Goal: Information Seeking & Learning: Understand process/instructions

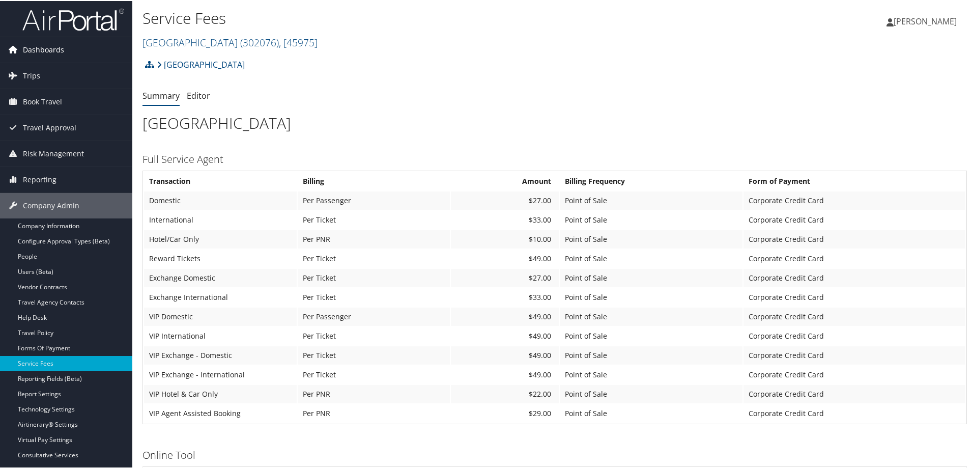
click at [37, 47] on span "Dashboards" at bounding box center [43, 48] width 41 height 25
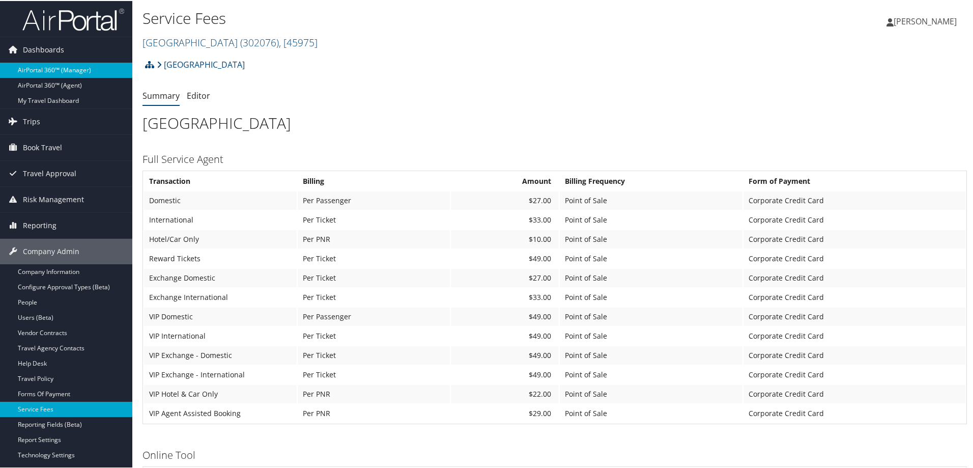
click at [31, 70] on link "AirPortal 360™ (Manager)" at bounding box center [66, 69] width 132 height 15
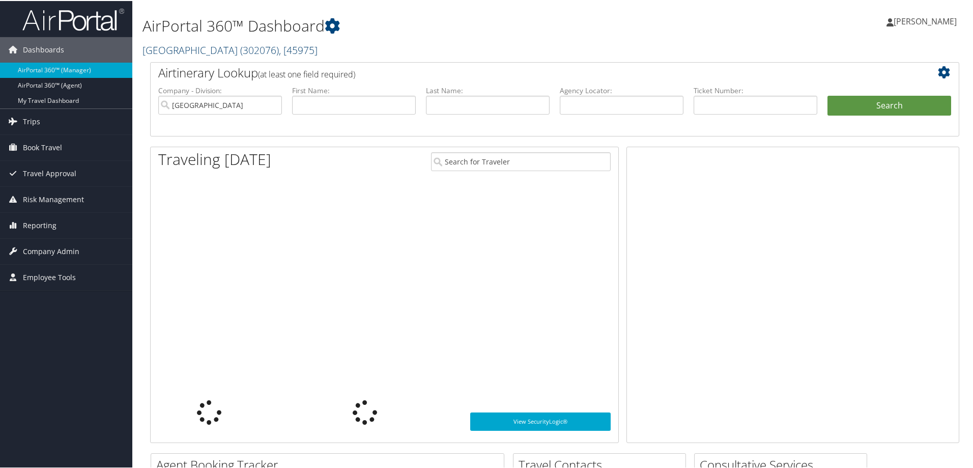
click at [212, 53] on link "Temple University ( 302076 ) , [ 45975 ]" at bounding box center [230, 49] width 175 height 14
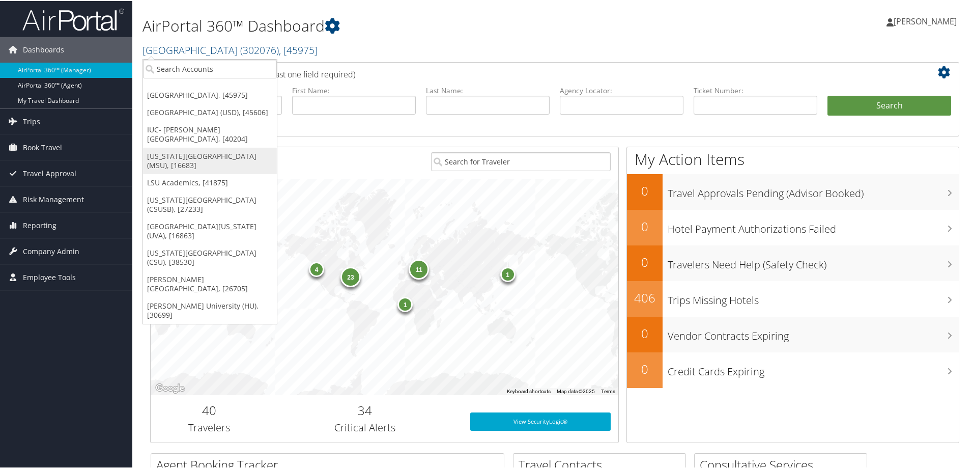
click at [179, 165] on link "[US_STATE][GEOGRAPHIC_DATA] (MSU), [16683]" at bounding box center [210, 160] width 134 height 26
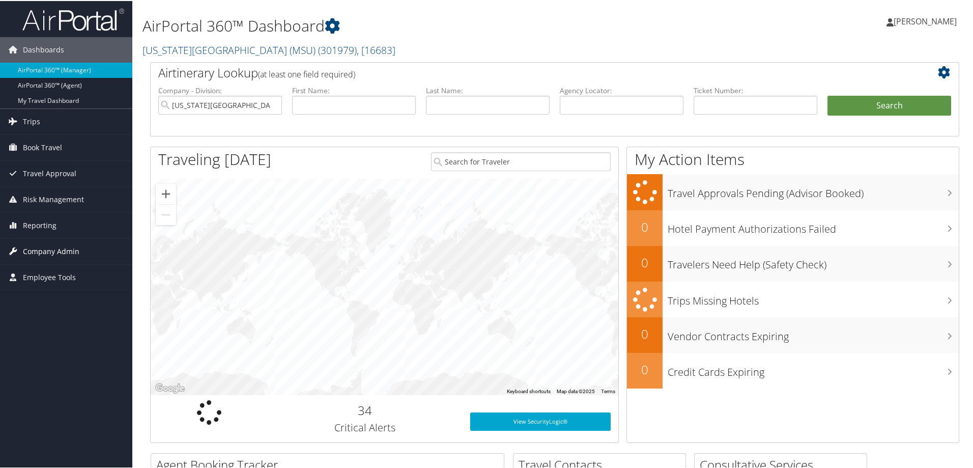
click at [52, 252] on span "Company Admin" at bounding box center [51, 250] width 57 height 25
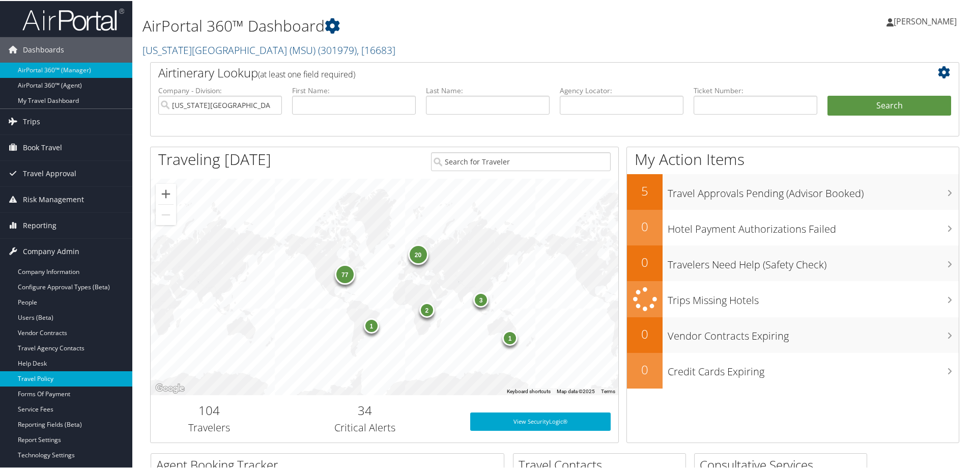
click at [32, 381] on link "Travel Policy" at bounding box center [66, 377] width 132 height 15
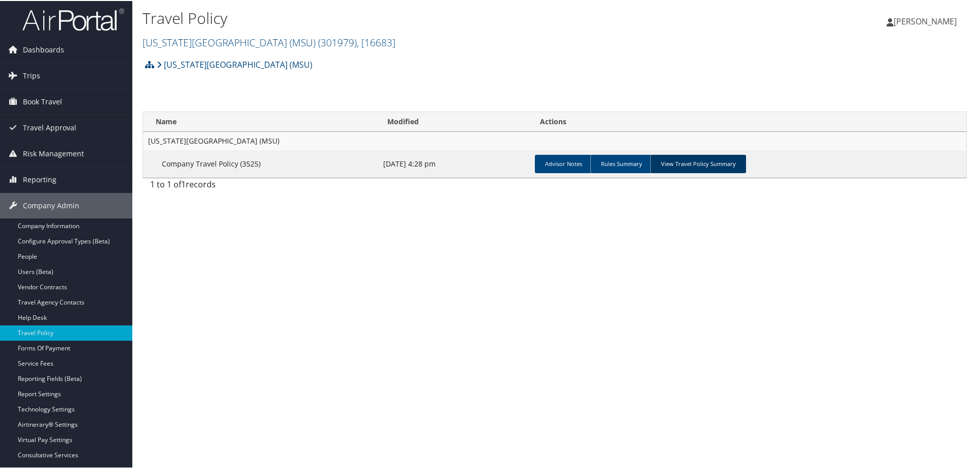
click at [692, 164] on link "View Travel Policy Summary" at bounding box center [699, 163] width 96 height 18
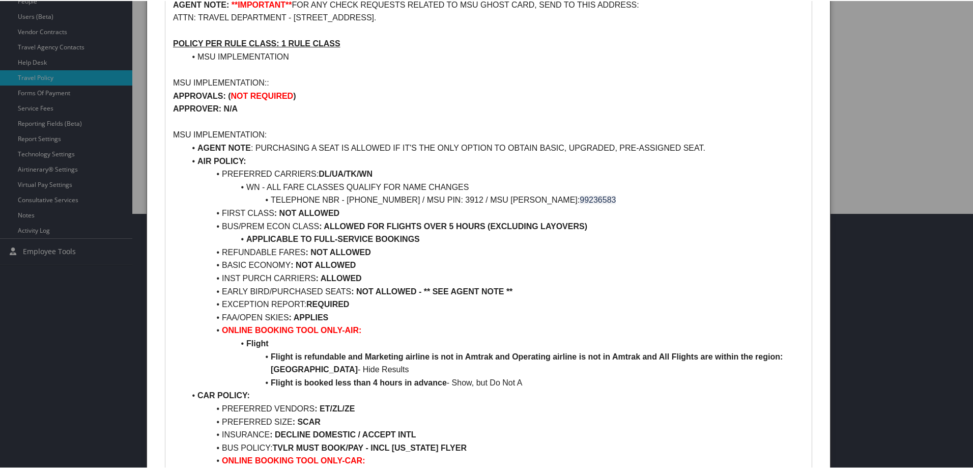
scroll to position [258, 0]
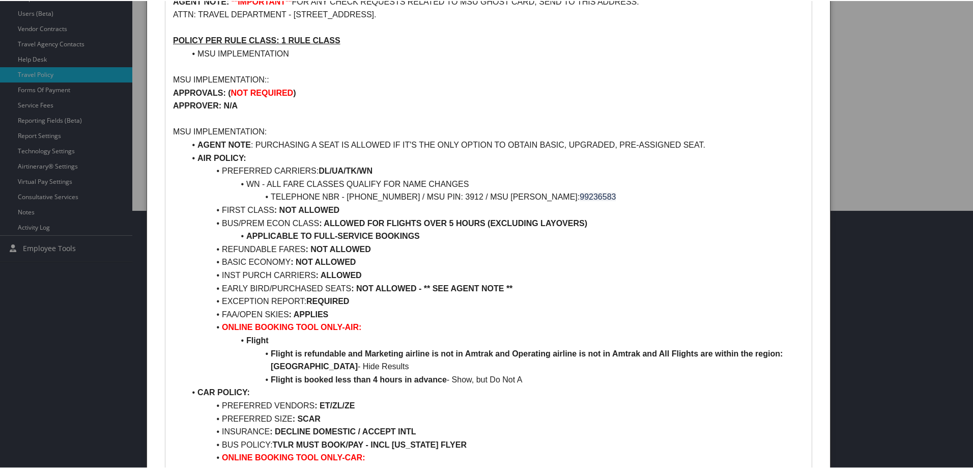
drag, startPoint x: 590, startPoint y: 222, endPoint x: 214, endPoint y: 209, distance: 376.0
click at [214, 209] on ul "AGENT NOTE : PURCHASING A SEAT IS ALLOWED IF IT'S THE ONLY OPTION TO OBTAIN BAS…" at bounding box center [488, 423] width 631 height 573
copy ul "FIRST CLASS : NOT ALLOWED BUS/PREM ECON CLASS : ALLOWED FOR FLIGHTS OVER 5 HOUR…"
